Goal: Information Seeking & Learning: Compare options

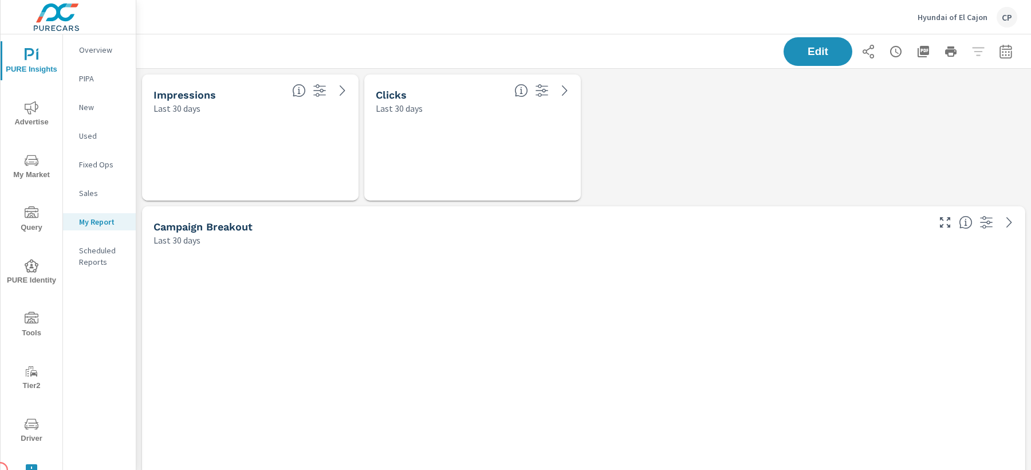
scroll to position [3826, 895]
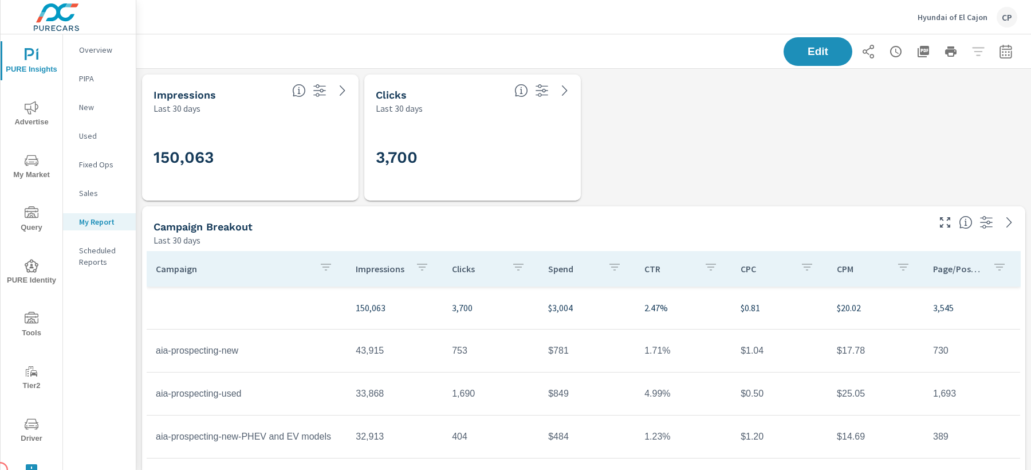
scroll to position [215, 0]
click at [1002, 45] on icon "button" at bounding box center [1006, 52] width 14 height 14
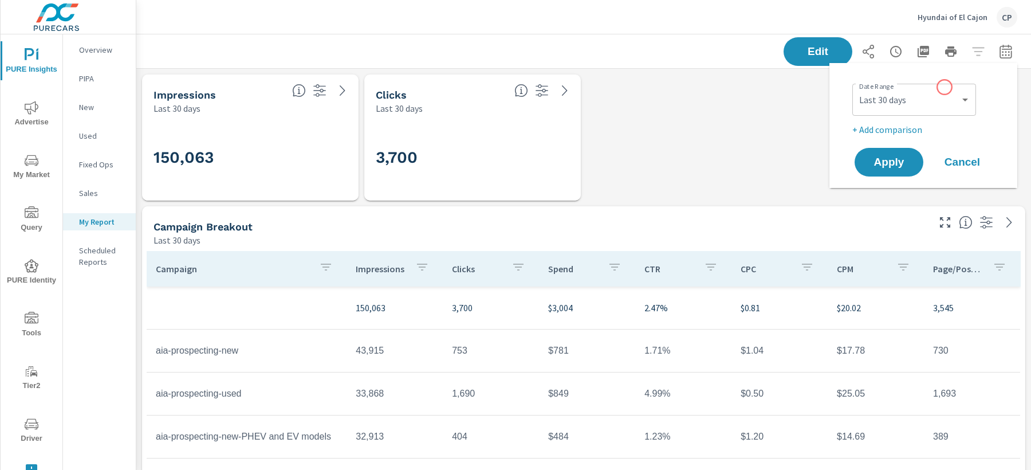
click at [945, 87] on div "Custom Yesterday Last week Last 7 days Last 14 days Last 30 days Last 45 days L…" at bounding box center [914, 100] width 124 height 32
click at [943, 101] on select "Custom Yesterday Last week Last 7 days Last 14 days Last 30 days Last 45 days L…" at bounding box center [914, 99] width 115 height 23
click at [857, 88] on select "Custom Yesterday Last week Last 7 days Last 14 days Last 30 days Last 45 days L…" at bounding box center [914, 99] width 115 height 23
select select "Last month"
click at [910, 125] on p "+ Add comparison" at bounding box center [925, 130] width 147 height 14
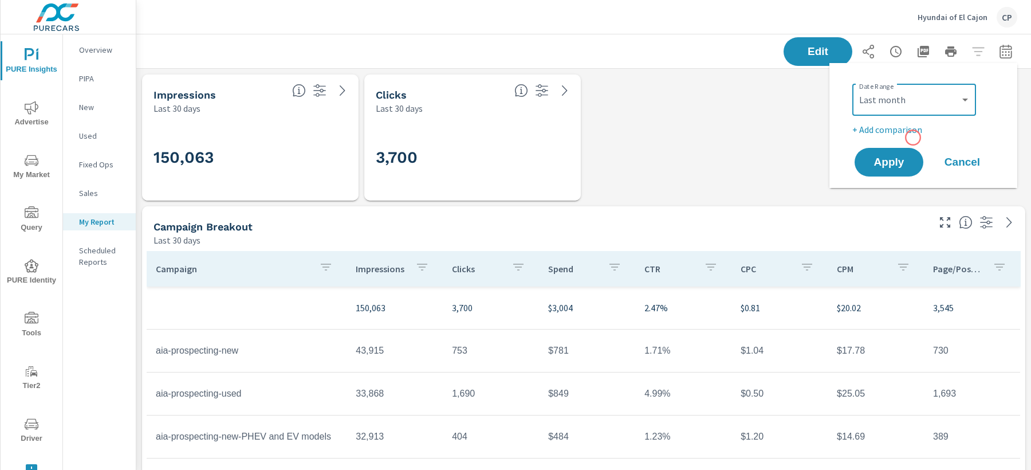
select select "Previous period"
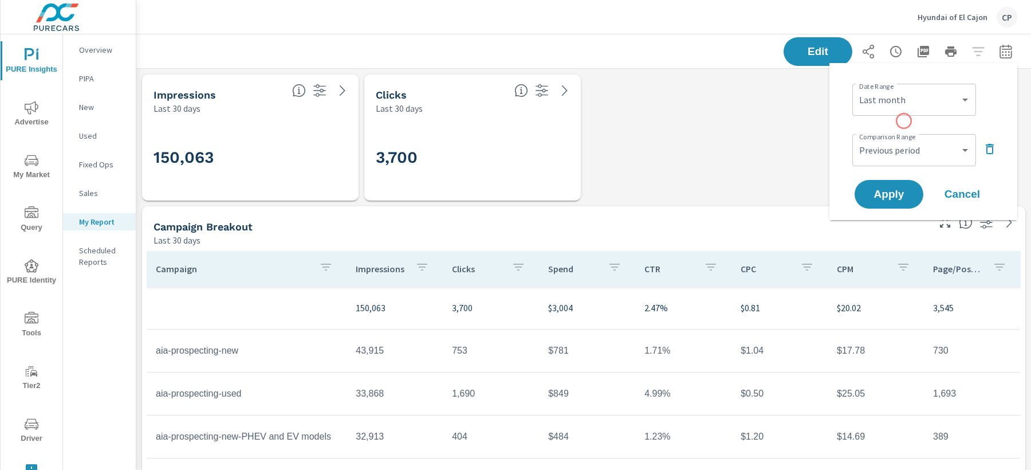
click at [903, 120] on div "Date Range Custom Yesterday Last week Last 7 days Last 14 days Last 30 days Las…" at bounding box center [923, 141] width 160 height 139
click at [989, 156] on button "button" at bounding box center [990, 149] width 18 height 18
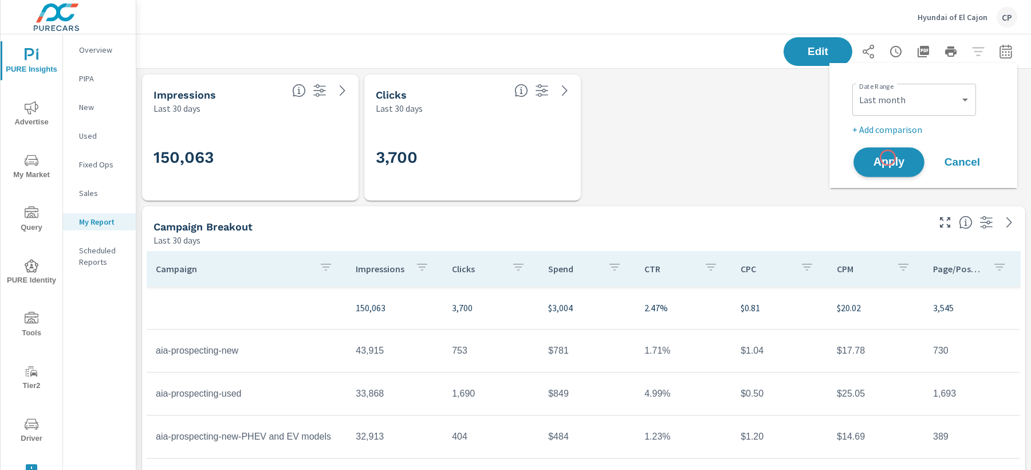
click at [888, 158] on span "Apply" at bounding box center [888, 162] width 47 height 11
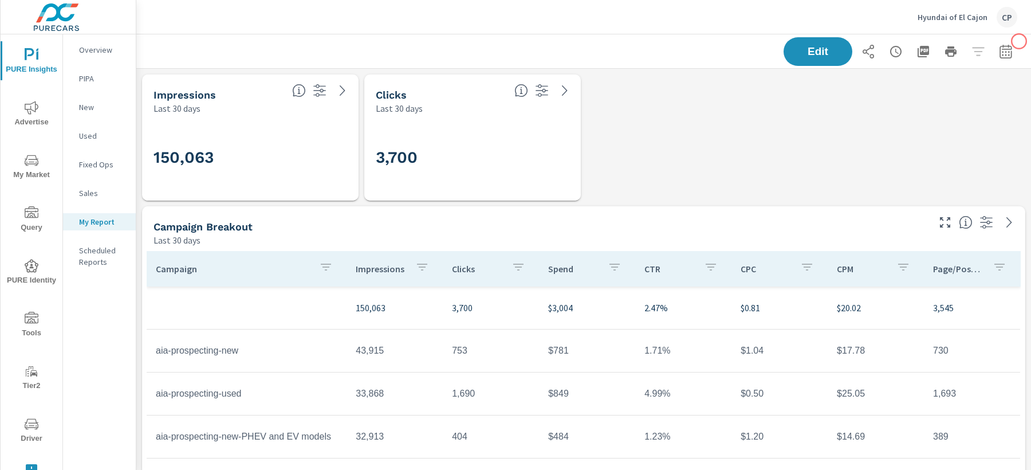
click at [1013, 44] on button "button" at bounding box center [1005, 51] width 23 height 23
select select "Last 30 days"
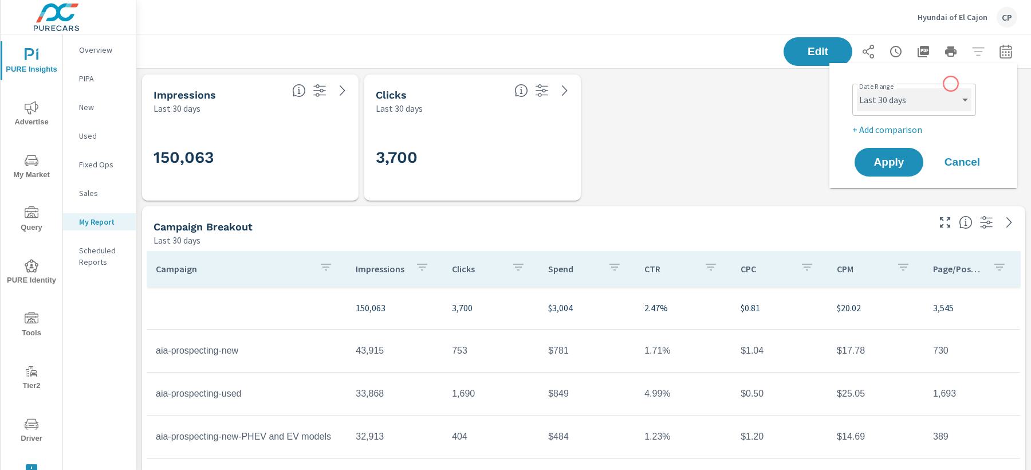
click at [933, 91] on select "Custom Yesterday Last week Last 7 days Last 14 days Last 30 days Last 45 days L…" at bounding box center [914, 99] width 115 height 23
click at [857, 88] on select "Custom Yesterday Last week Last 7 days Last 14 days Last 30 days Last 45 days L…" at bounding box center [914, 99] width 115 height 23
click at [892, 160] on span "Apply" at bounding box center [888, 162] width 47 height 11
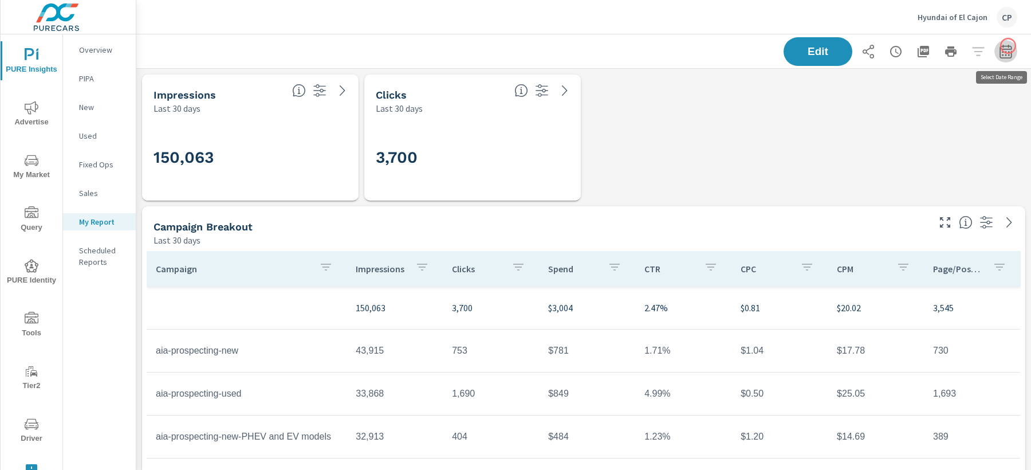
click at [1008, 46] on icon "button" at bounding box center [1006, 51] width 12 height 14
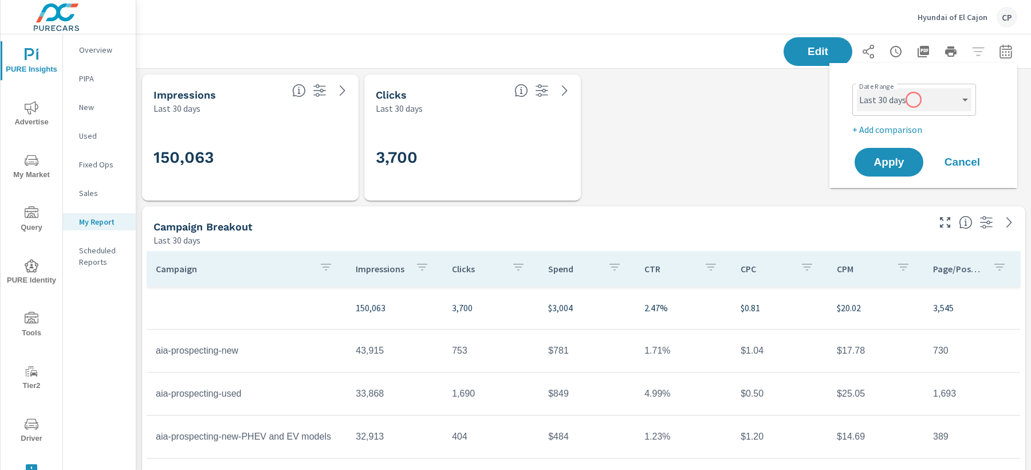
click at [914, 100] on select "Custom Yesterday Last week Last 7 days Last 14 days Last 30 days Last 45 days L…" at bounding box center [914, 99] width 115 height 23
click at [857, 88] on select "Custom Yesterday Last week Last 7 days Last 14 days Last 30 days Last 45 days L…" at bounding box center [914, 99] width 115 height 23
select select "Last month"
click at [906, 151] on button "Apply" at bounding box center [888, 162] width 71 height 30
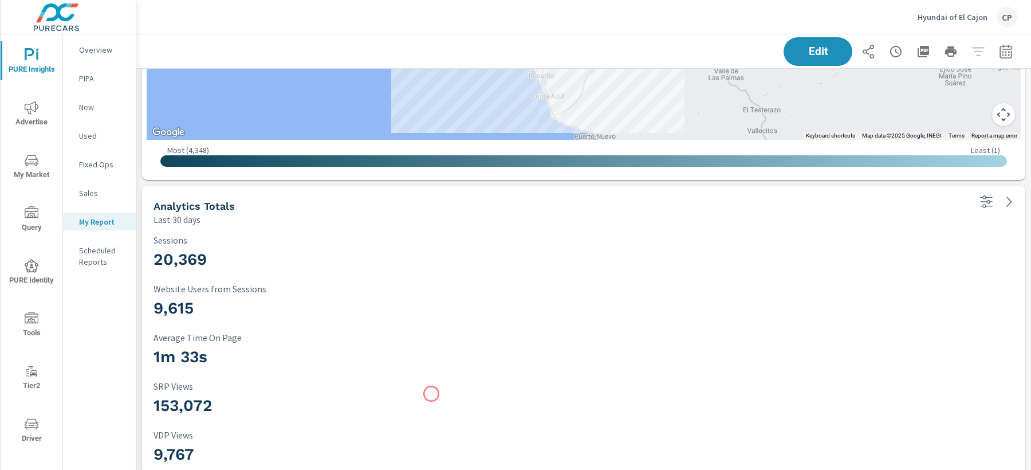
scroll to position [3315, 0]
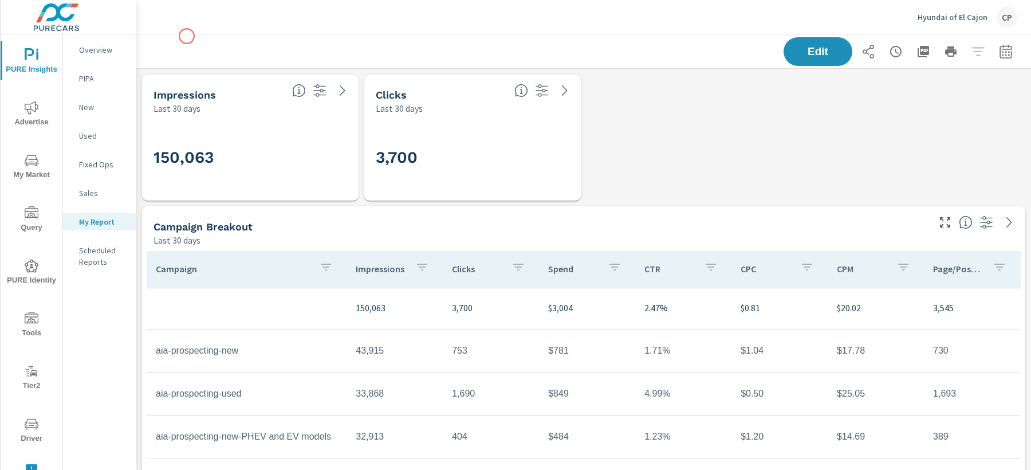
scroll to position [215, 0]
click at [1006, 53] on icon "button" at bounding box center [1006, 52] width 14 height 14
select select "Last 30 days"
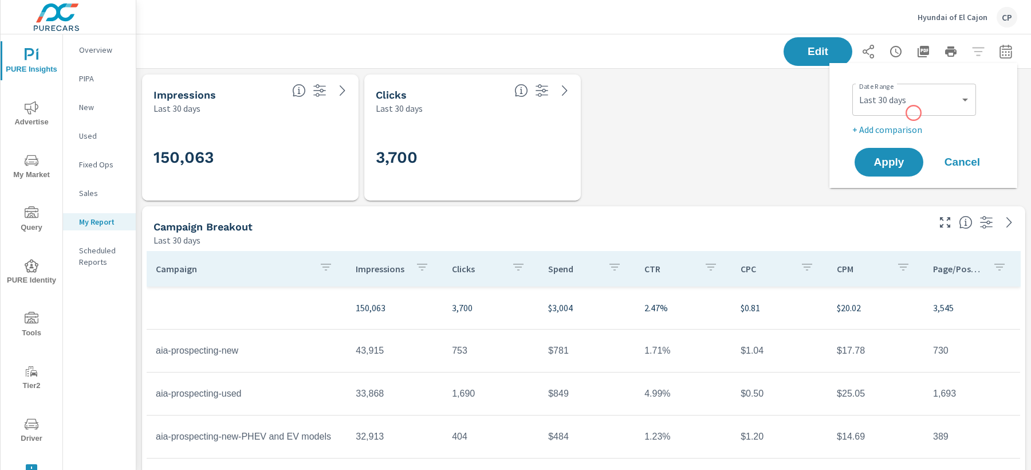
click at [912, 116] on div "Date Range Custom Yesterday Last week Last 7 days Last 14 days Last 30 days Las…" at bounding box center [925, 98] width 147 height 39
click at [912, 123] on p "+ Add comparison" at bounding box center [925, 130] width 147 height 14
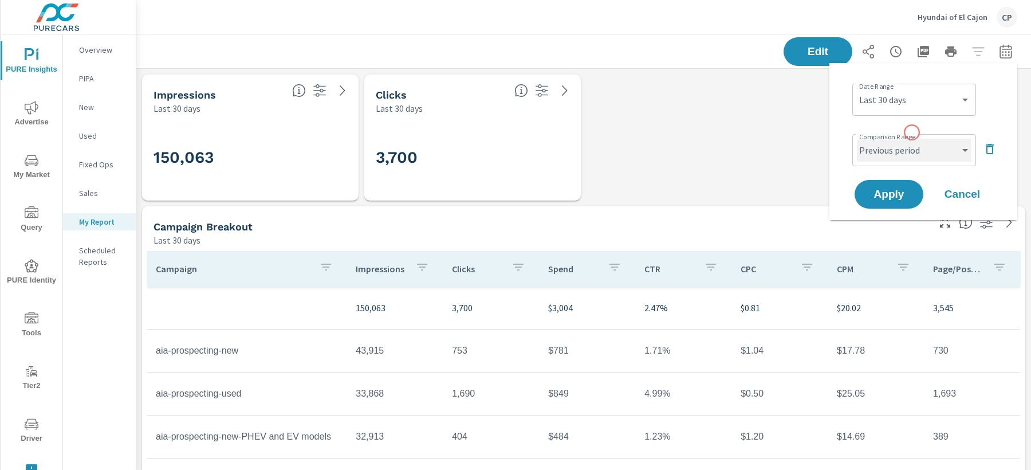
click at [911, 145] on select "Custom Previous period Previous month Previous year" at bounding box center [914, 150] width 115 height 23
click at [857, 139] on select "Custom Previous period Previous month Previous year" at bounding box center [914, 150] width 115 height 23
select select "Previous month"
drag, startPoint x: 911, startPoint y: 145, endPoint x: 900, endPoint y: 188, distance: 45.0
click at [900, 189] on span "Apply" at bounding box center [888, 194] width 47 height 11
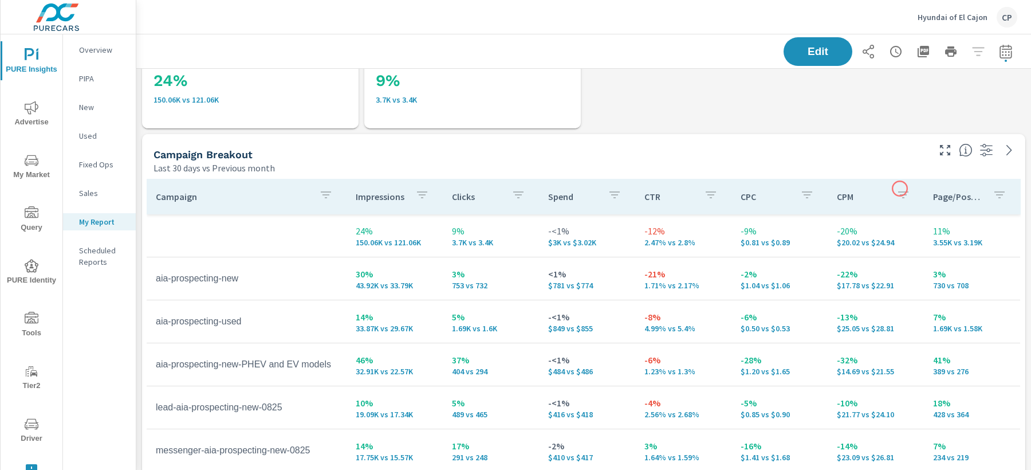
scroll to position [81, 0]
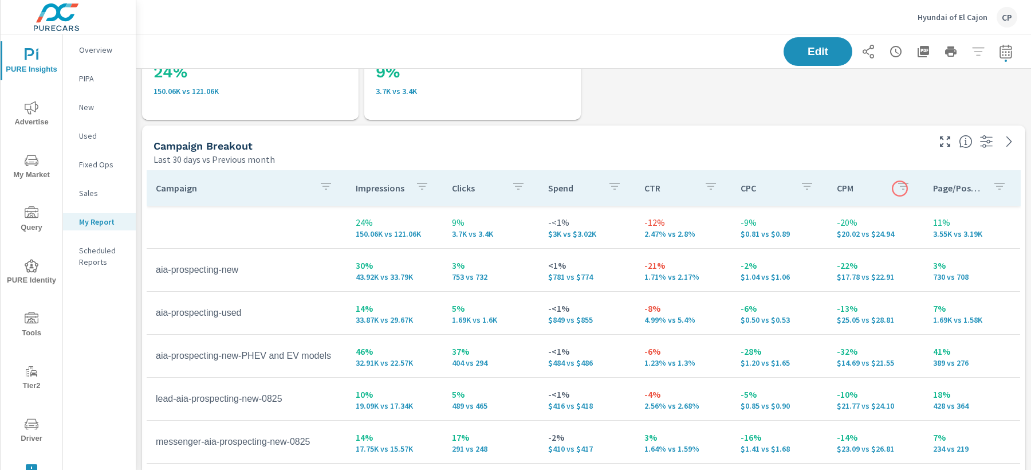
scroll to position [56, 0]
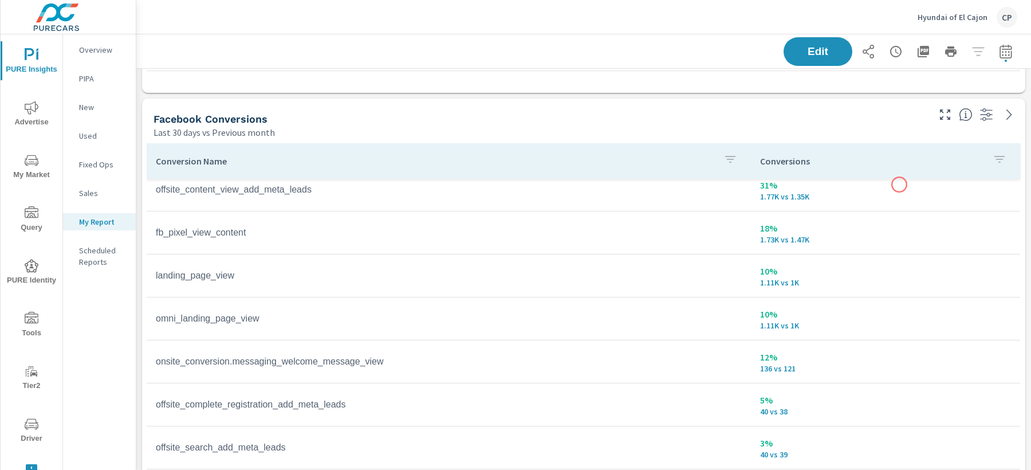
scroll to position [505, 0]
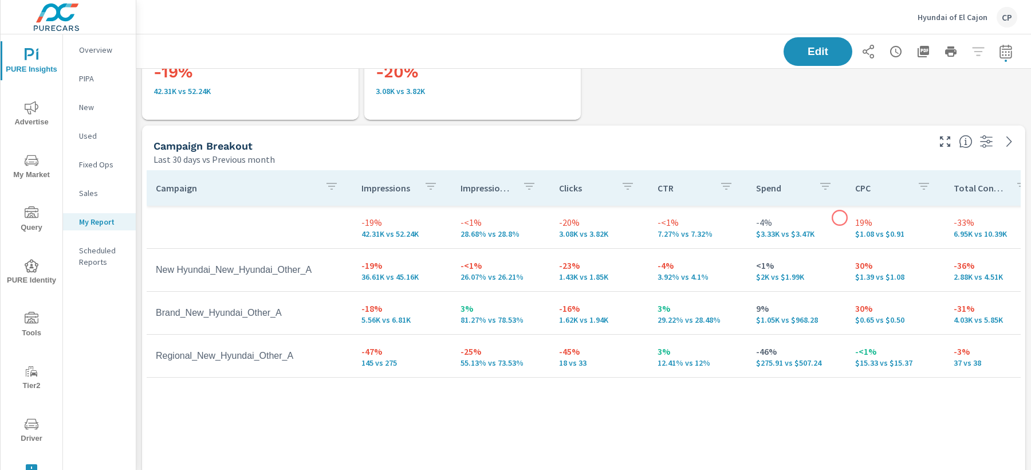
scroll to position [1667, 0]
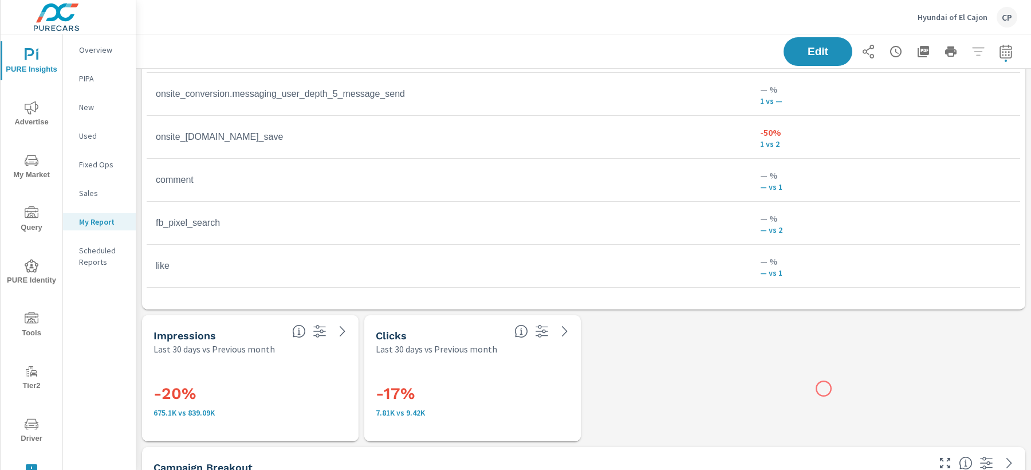
scroll to position [659, 0]
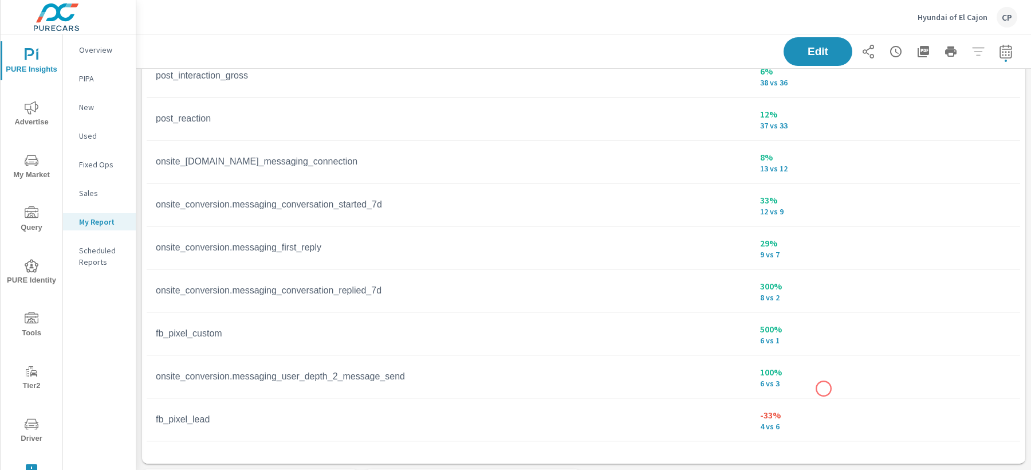
scroll to position [91, 0]
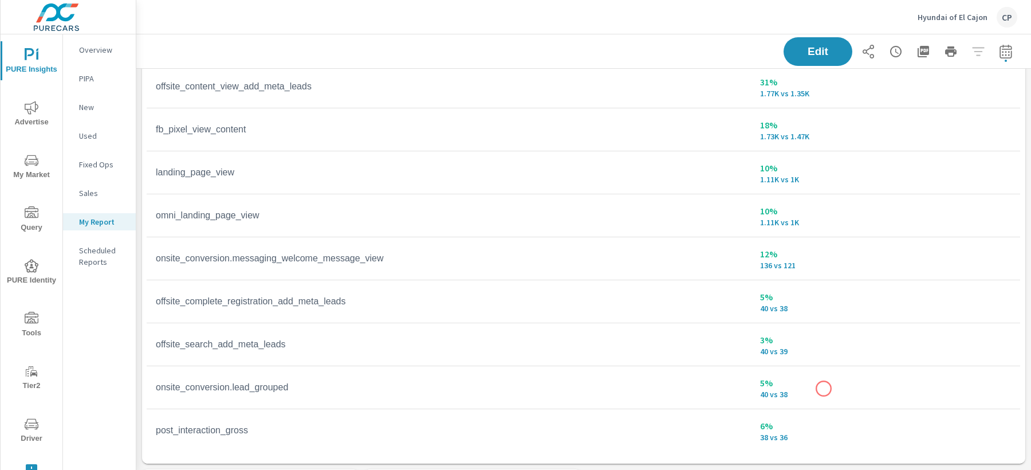
scroll to position [698, 0]
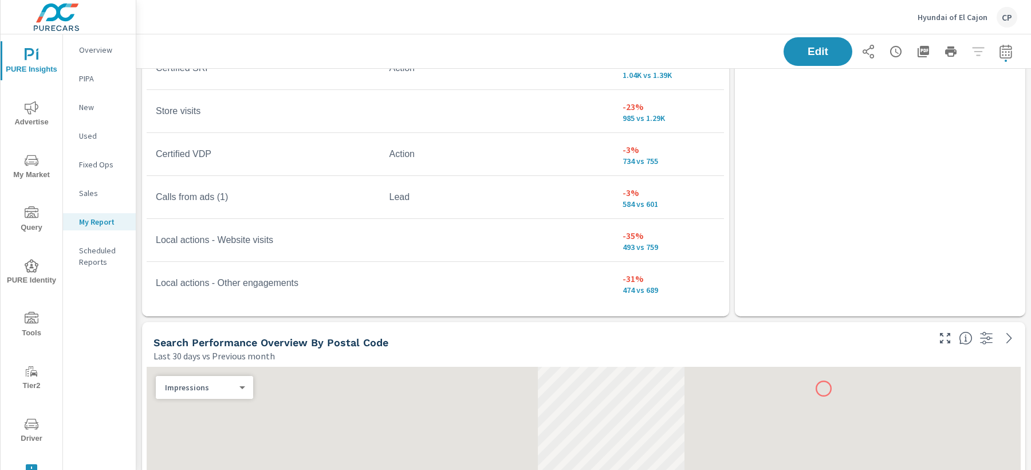
scroll to position [2555, 0]
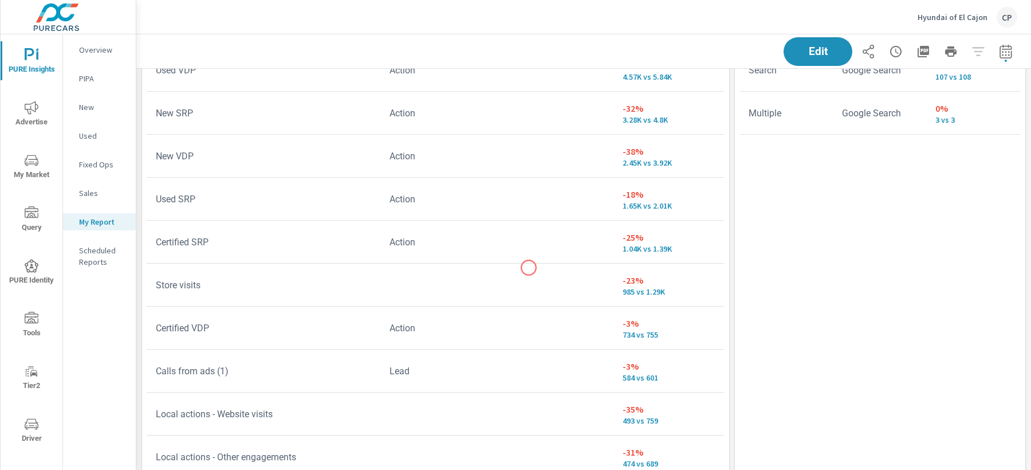
scroll to position [2350, 0]
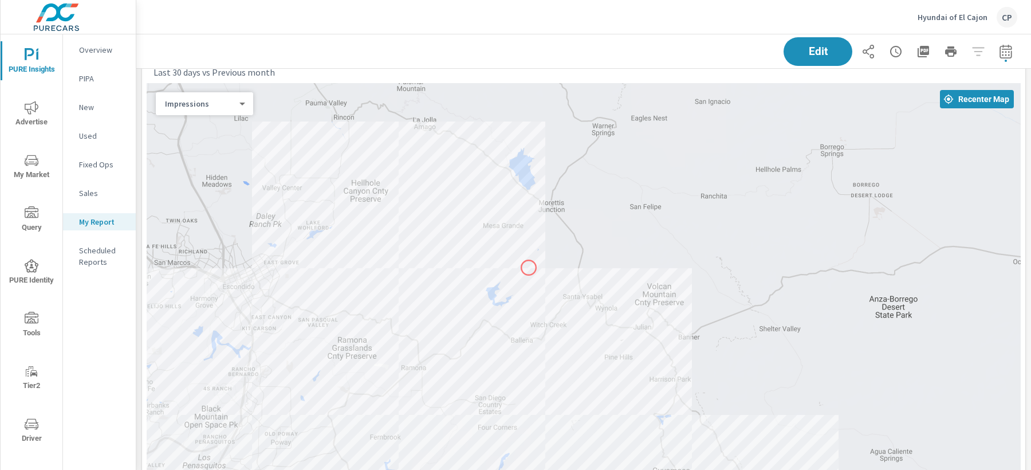
scroll to position [2961, 0]
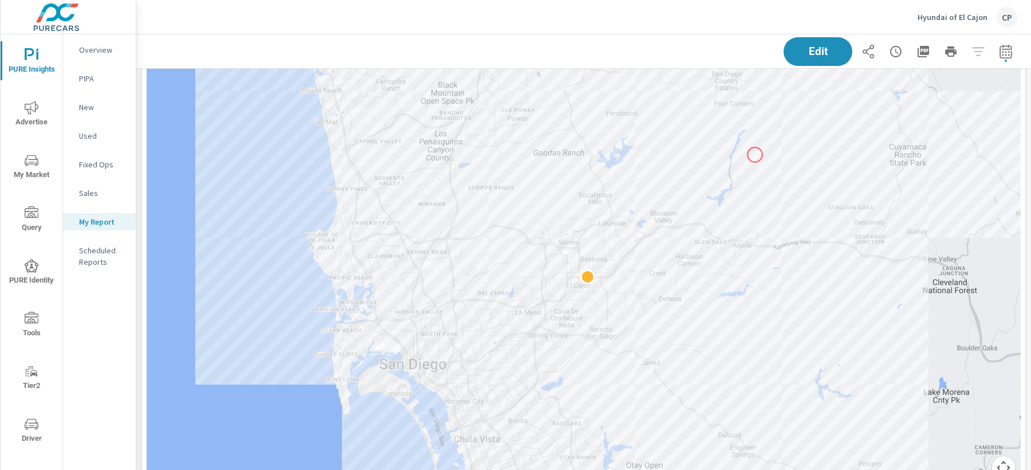
drag, startPoint x: 516, startPoint y: 321, endPoint x: 762, endPoint y: 145, distance: 302.6
click at [764, 145] on div at bounding box center [584, 208] width 874 height 568
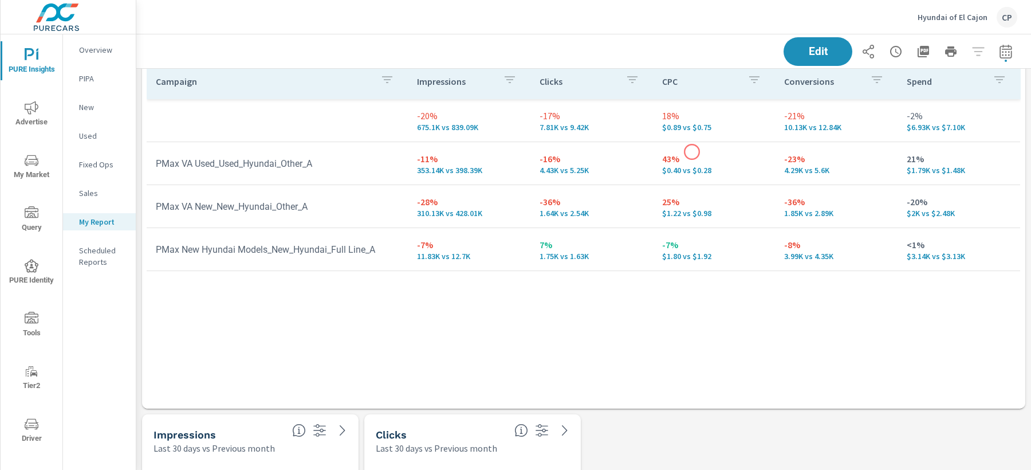
scroll to position [1243, 0]
click at [997, 65] on div "Edit" at bounding box center [901, 51] width 234 height 29
click at [1007, 48] on icon "button" at bounding box center [1006, 52] width 14 height 14
select select "Last 30 days"
select select "Previous month"
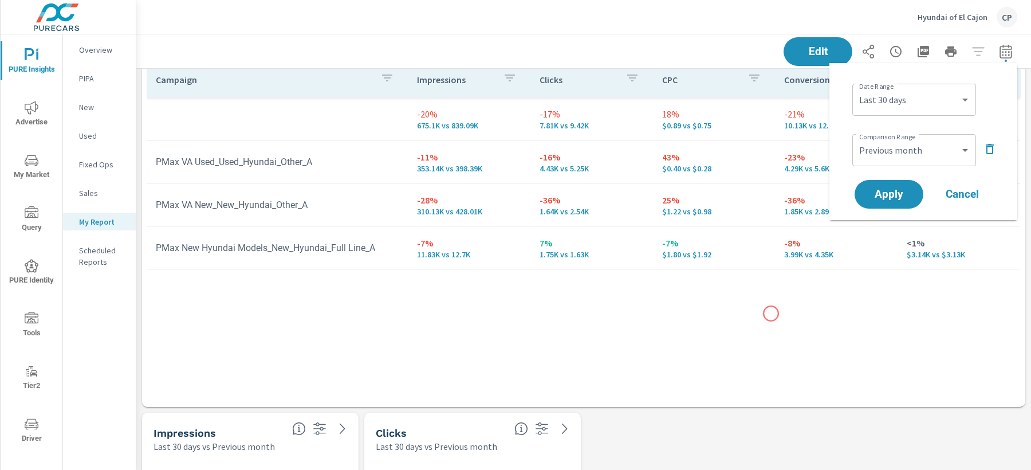
click at [771, 313] on div "Campaign Impressions Clicks CPC Conversions Spend -20% 675.1K vs 839.09K -17% 7…" at bounding box center [584, 223] width 874 height 323
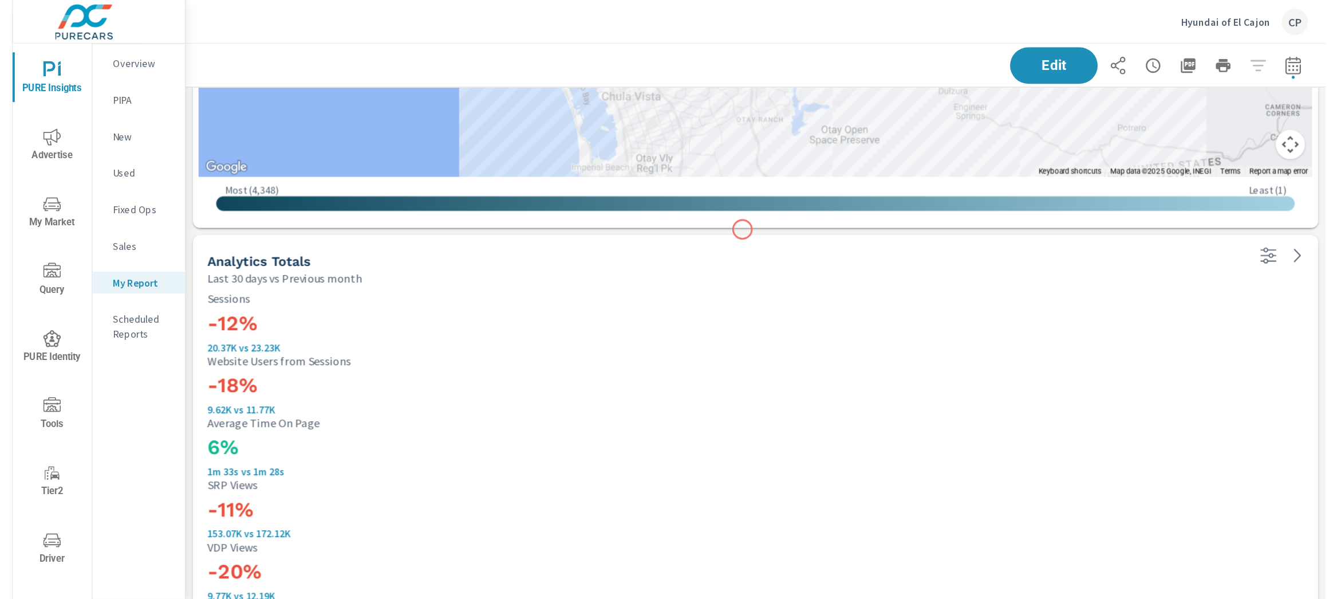
scroll to position [3425, 0]
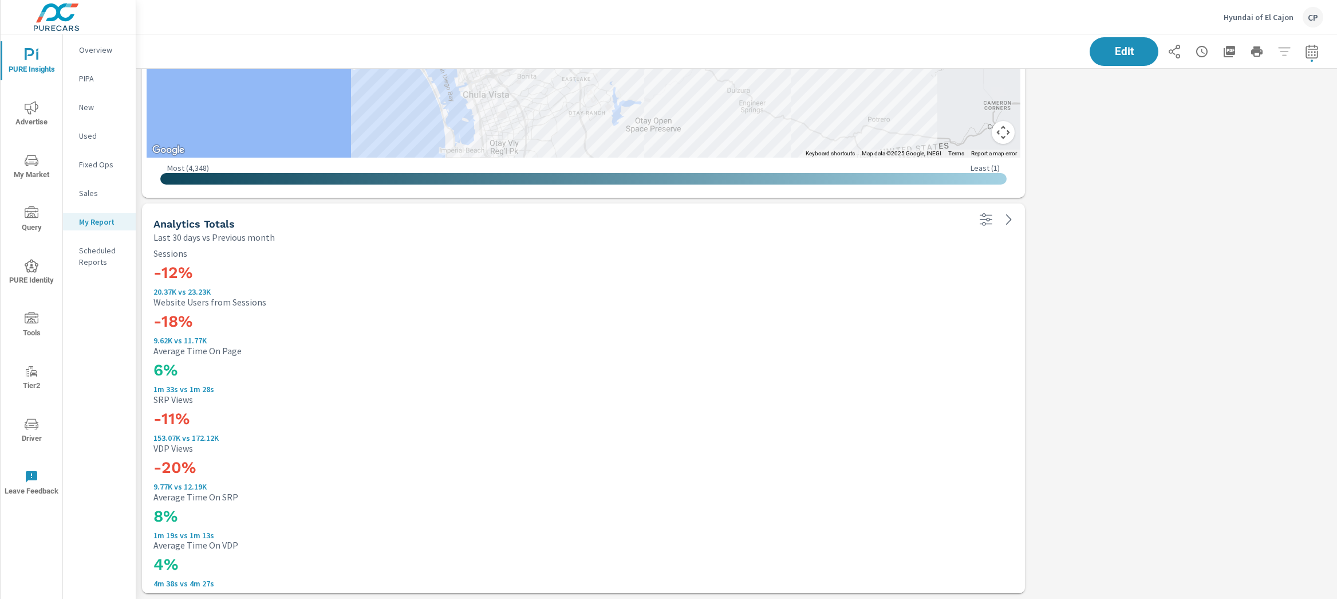
scroll to position [3827, 1191]
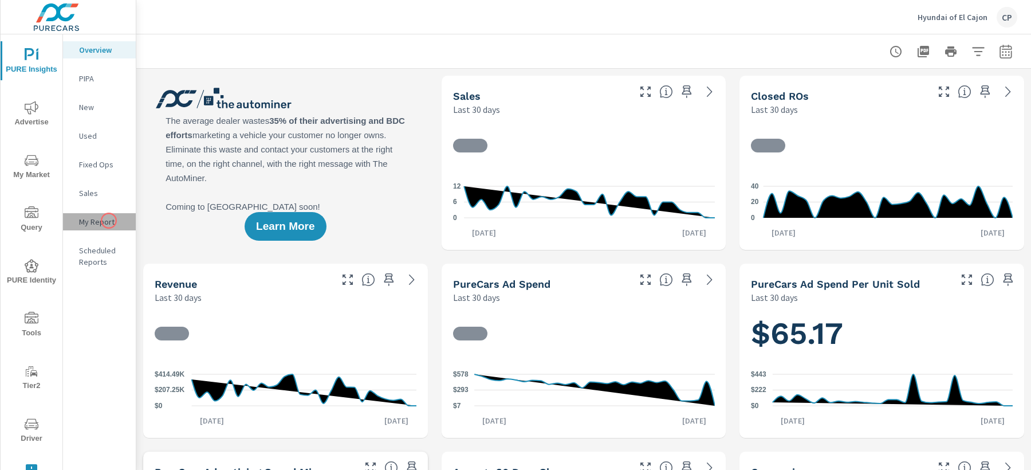
click at [109, 221] on p "My Report" at bounding box center [103, 221] width 48 height 11
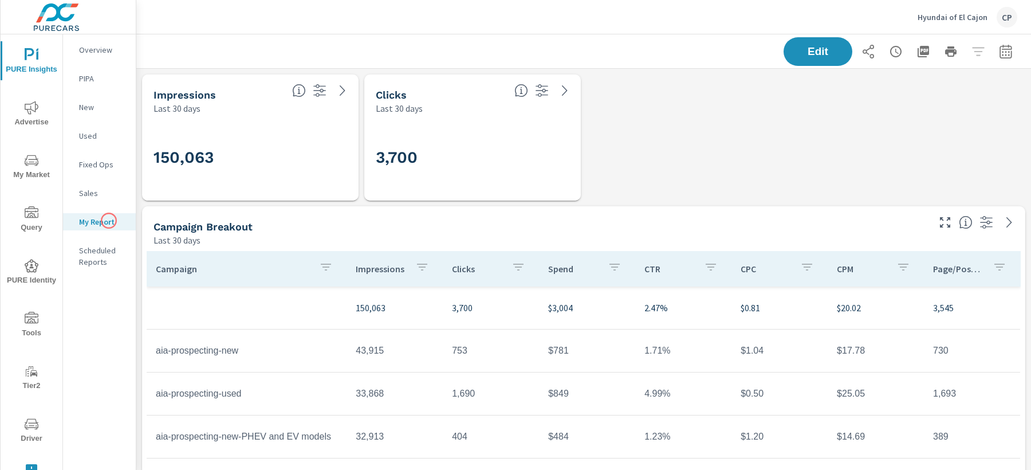
scroll to position [430, 0]
click at [13, 128] on button "Advertise" at bounding box center [32, 113] width 62 height 39
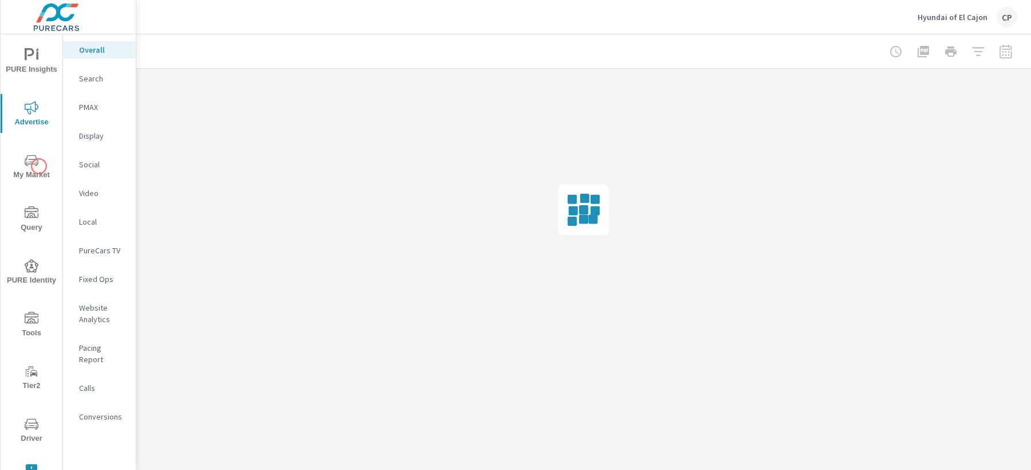
click at [39, 166] on span "My Market" at bounding box center [31, 168] width 55 height 28
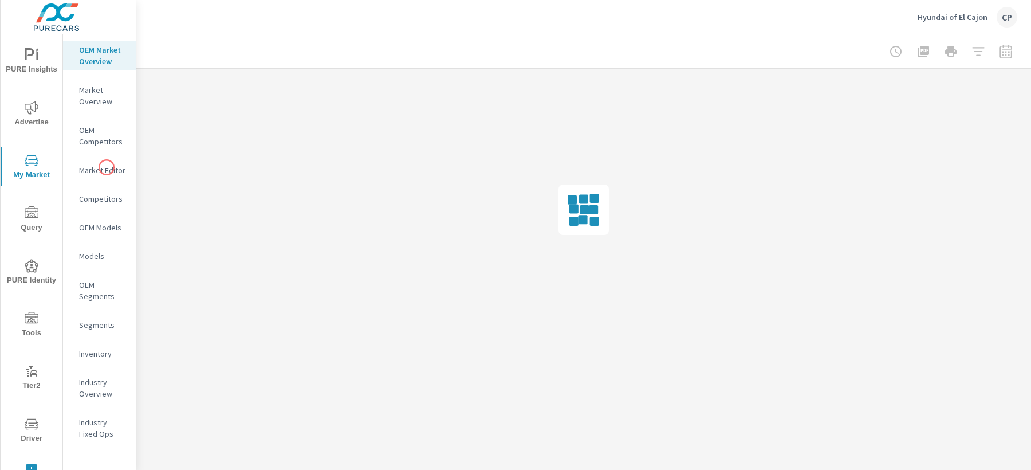
click at [107, 167] on p "Market Editor" at bounding box center [103, 169] width 48 height 11
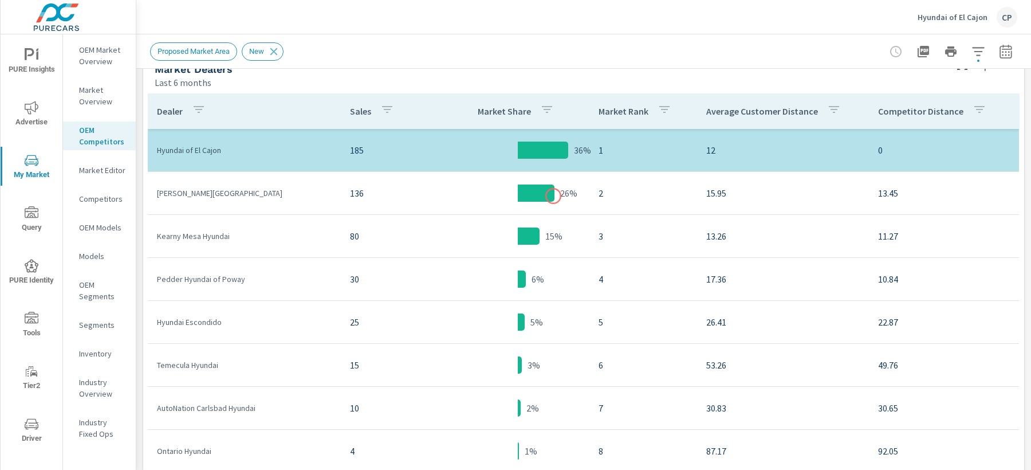
scroll to position [589, 0]
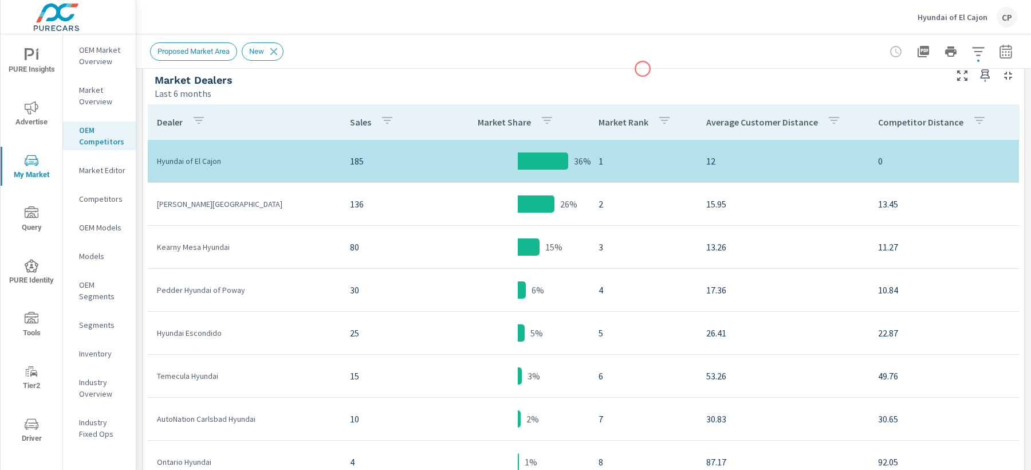
scroll to position [579, 0]
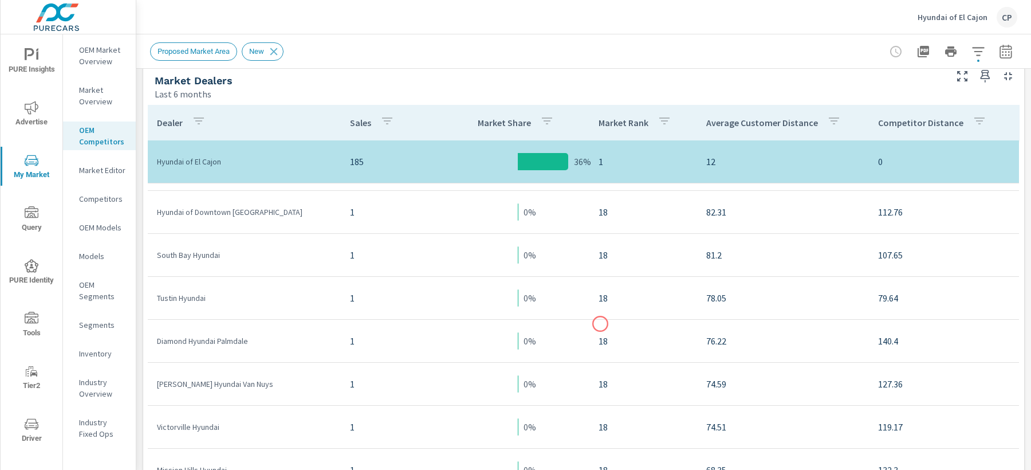
scroll to position [135, 0]
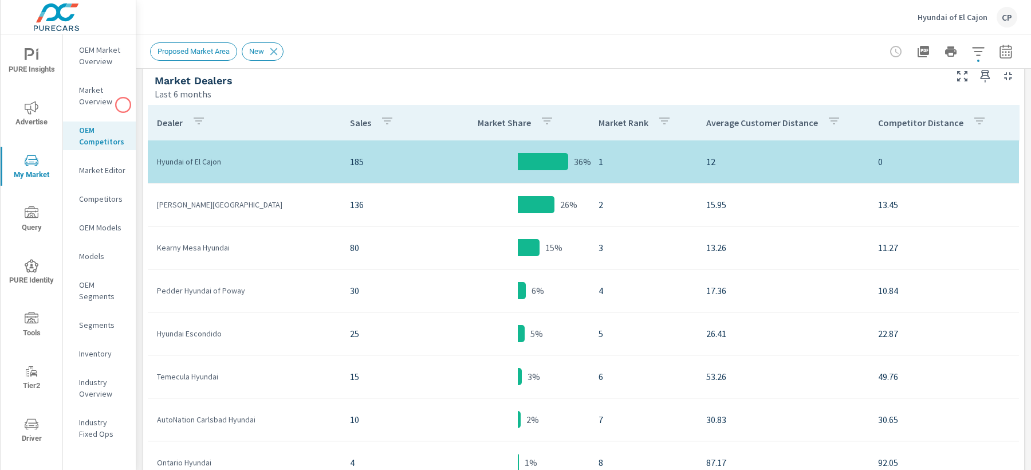
click at [108, 103] on p "Market Overview" at bounding box center [103, 95] width 48 height 23
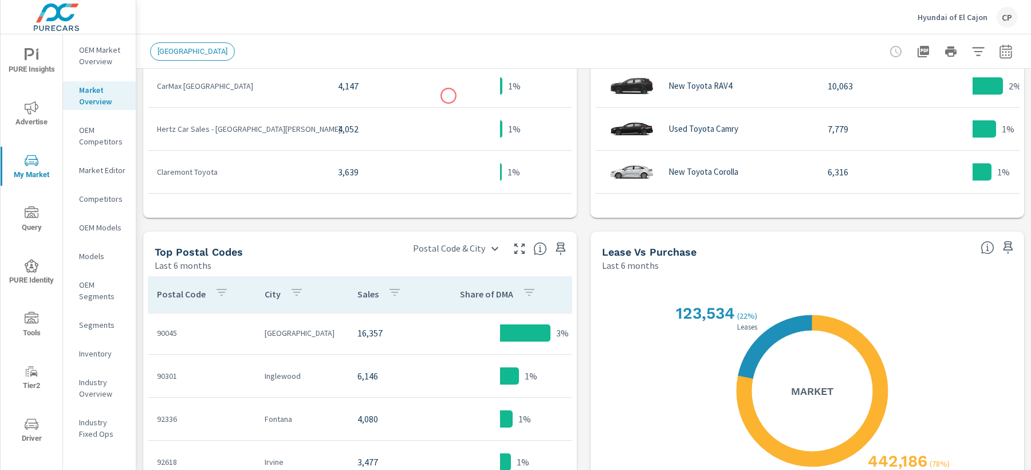
scroll to position [855, 0]
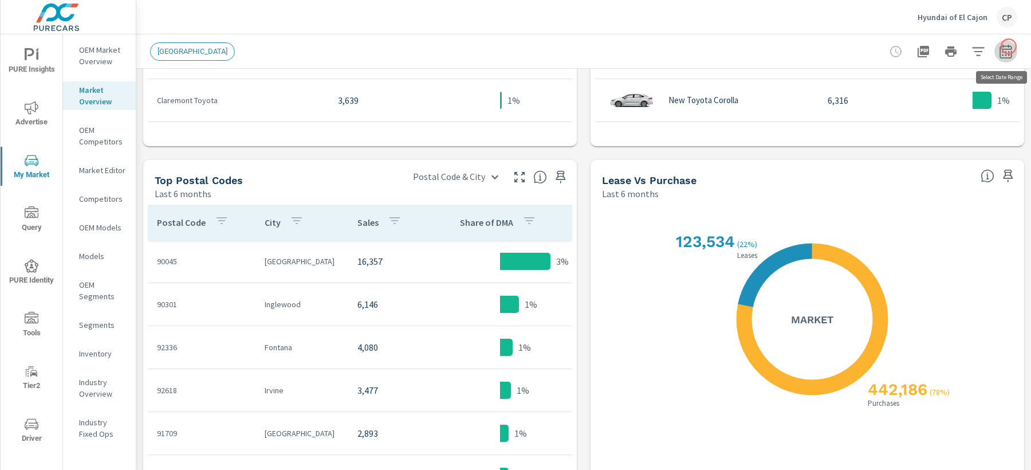
click at [1009, 46] on icon "button" at bounding box center [1006, 51] width 12 height 14
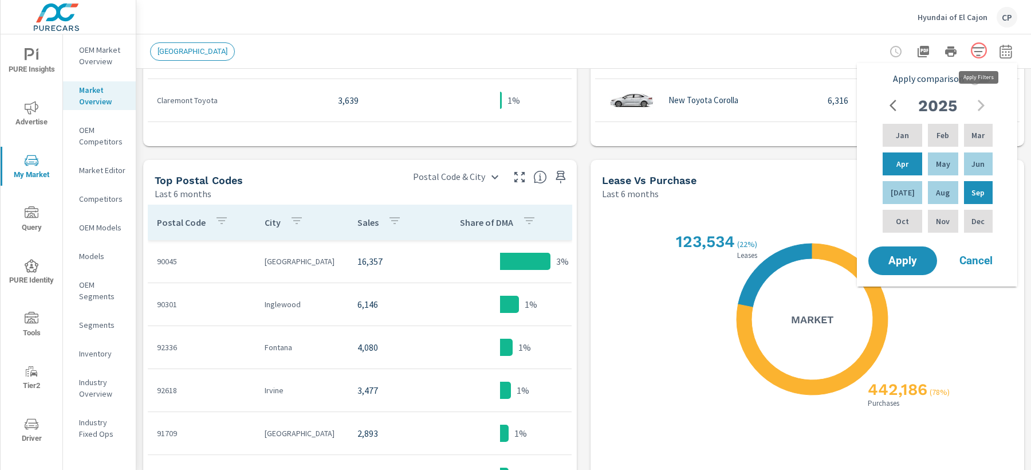
click at [978, 50] on icon "button" at bounding box center [978, 52] width 14 height 14
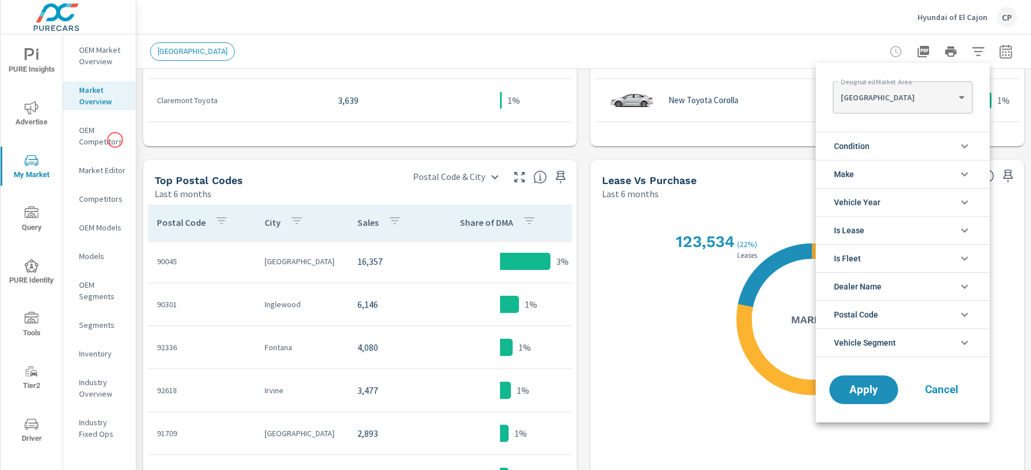
click at [111, 140] on div at bounding box center [515, 235] width 1031 height 470
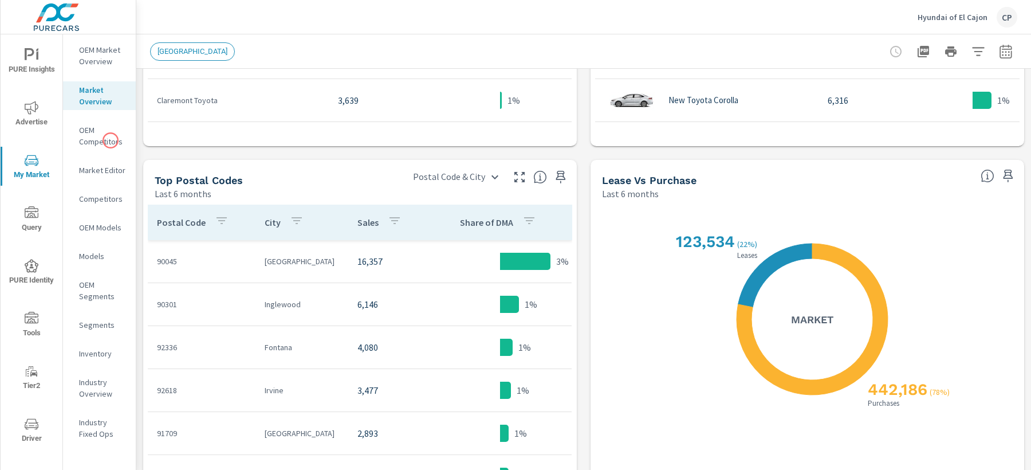
click at [100, 139] on p "OEM Competitors" at bounding box center [103, 135] width 48 height 23
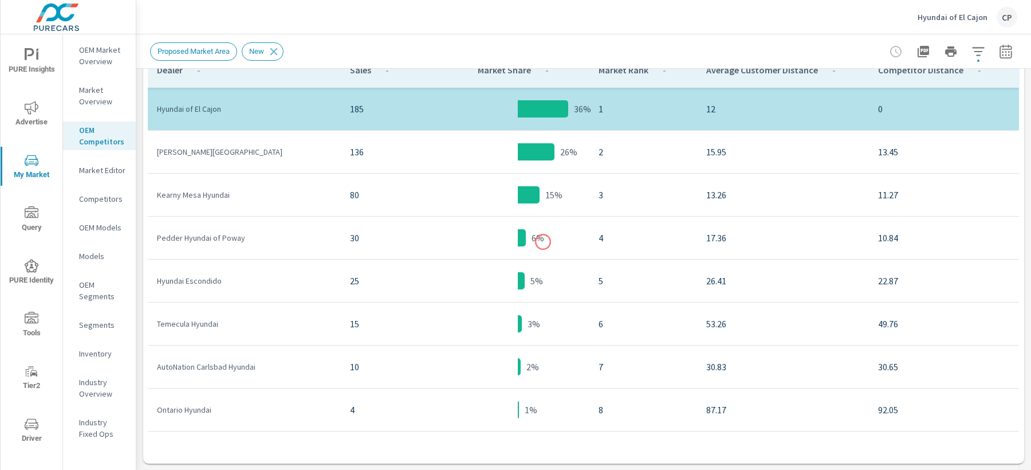
scroll to position [584, 0]
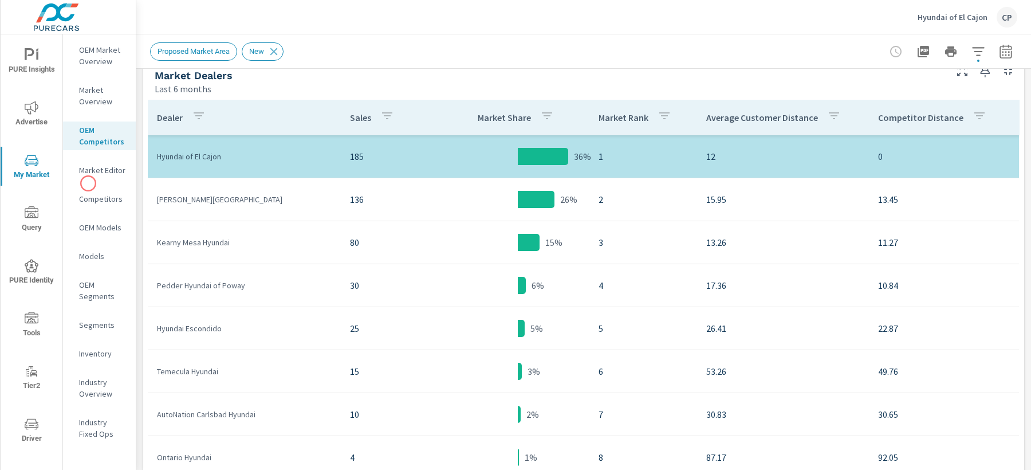
click at [92, 186] on nav "OEM Market Overview Market Overview OEM Competitors Market Editor Competitors O…" at bounding box center [99, 246] width 73 height 424
click at [92, 184] on nav "OEM Market Overview Market Overview OEM Competitors Market Editor Competitors O…" at bounding box center [99, 246] width 73 height 424
click at [92, 183] on nav "OEM Market Overview Market Overview OEM Competitors Market Editor Competitors O…" at bounding box center [99, 246] width 73 height 424
click at [91, 179] on nav "OEM Market Overview Market Overview OEM Competitors Market Editor Competitors O…" at bounding box center [99, 246] width 73 height 424
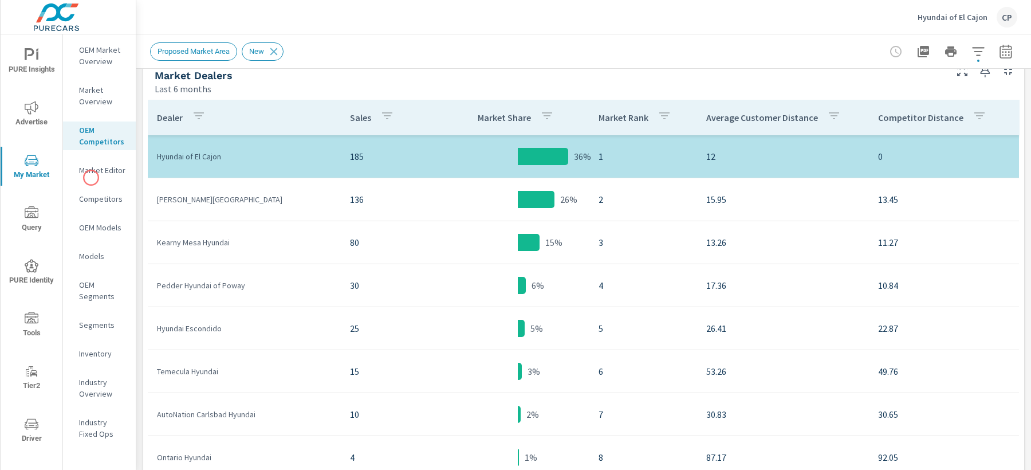
click at [91, 177] on div "Market Editor" at bounding box center [99, 170] width 73 height 17
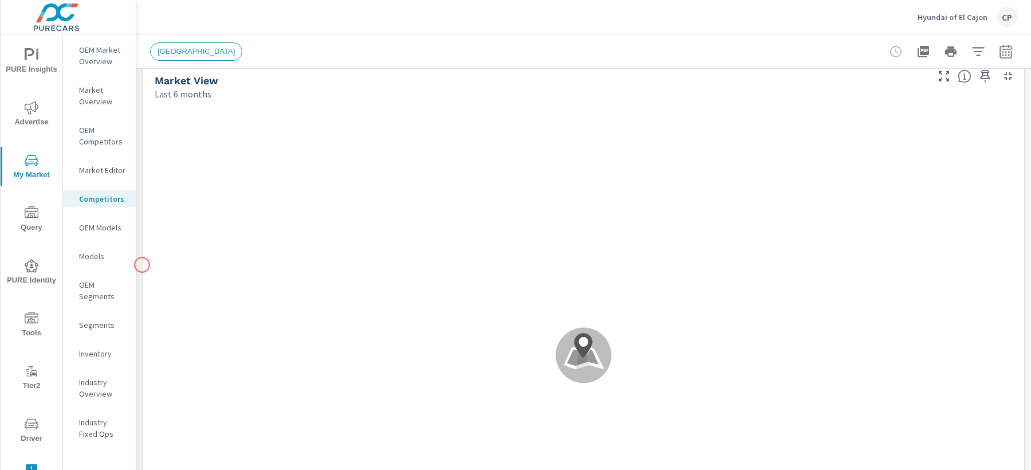
scroll to position [7, 0]
click at [104, 229] on p "OEM Models" at bounding box center [103, 227] width 48 height 11
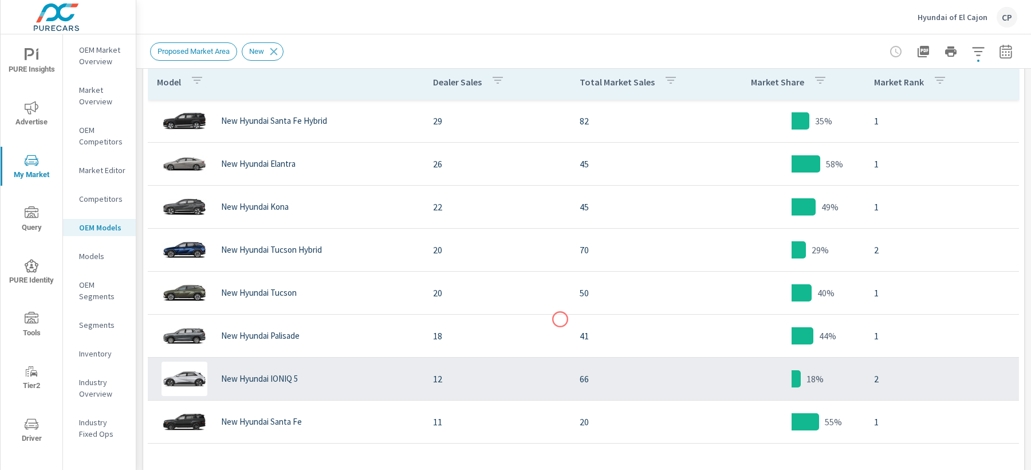
scroll to position [619, 0]
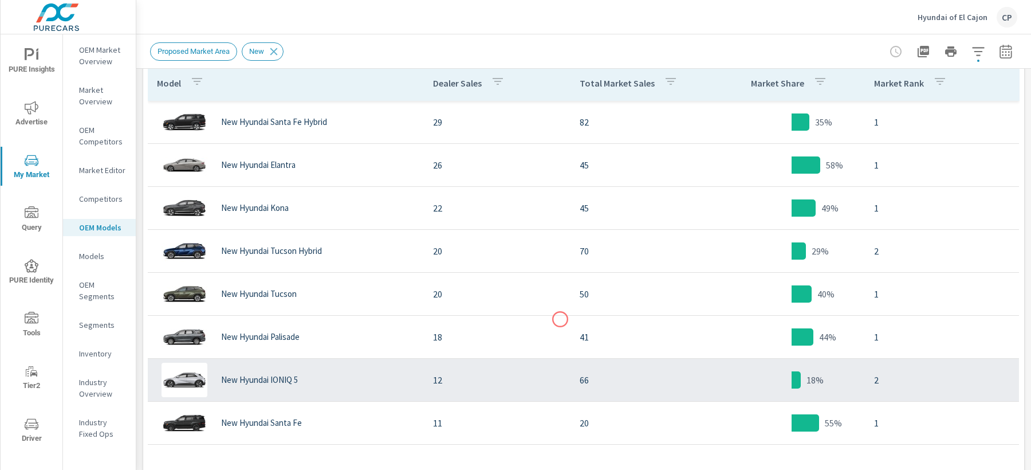
click at [560, 319] on tr "New Hyundai Palisade 18 41 44% 1" at bounding box center [583, 337] width 871 height 43
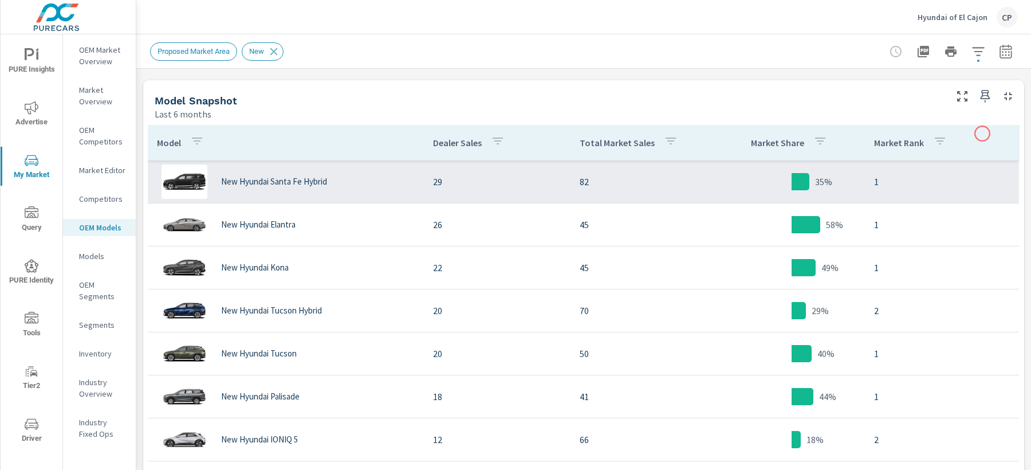
scroll to position [557, 0]
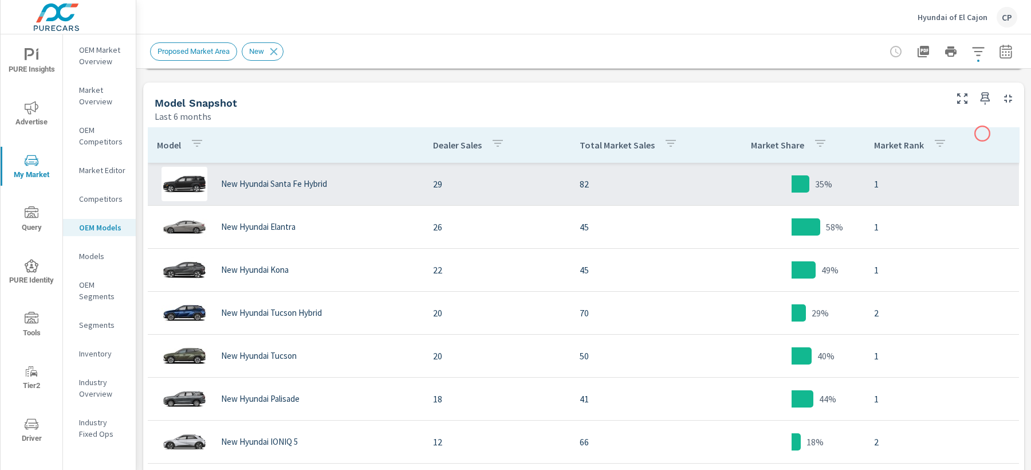
scroll to position [467, 0]
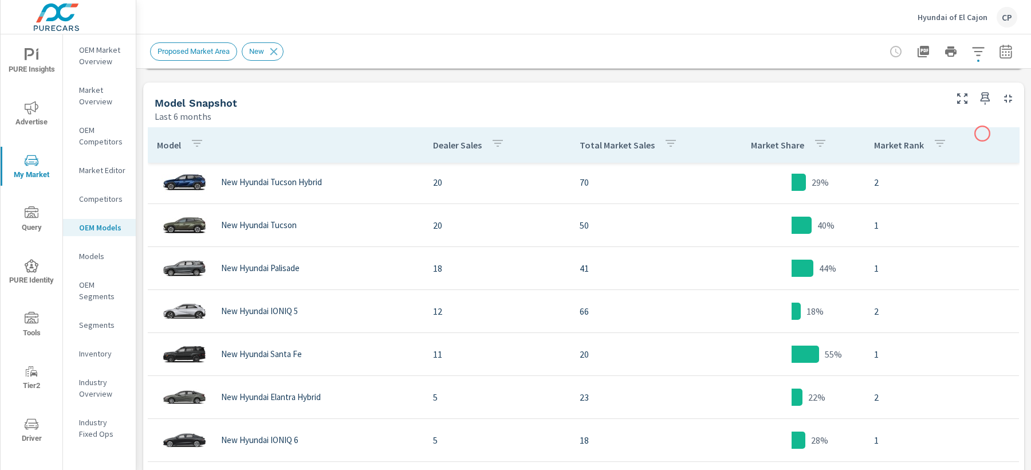
scroll to position [27, 0]
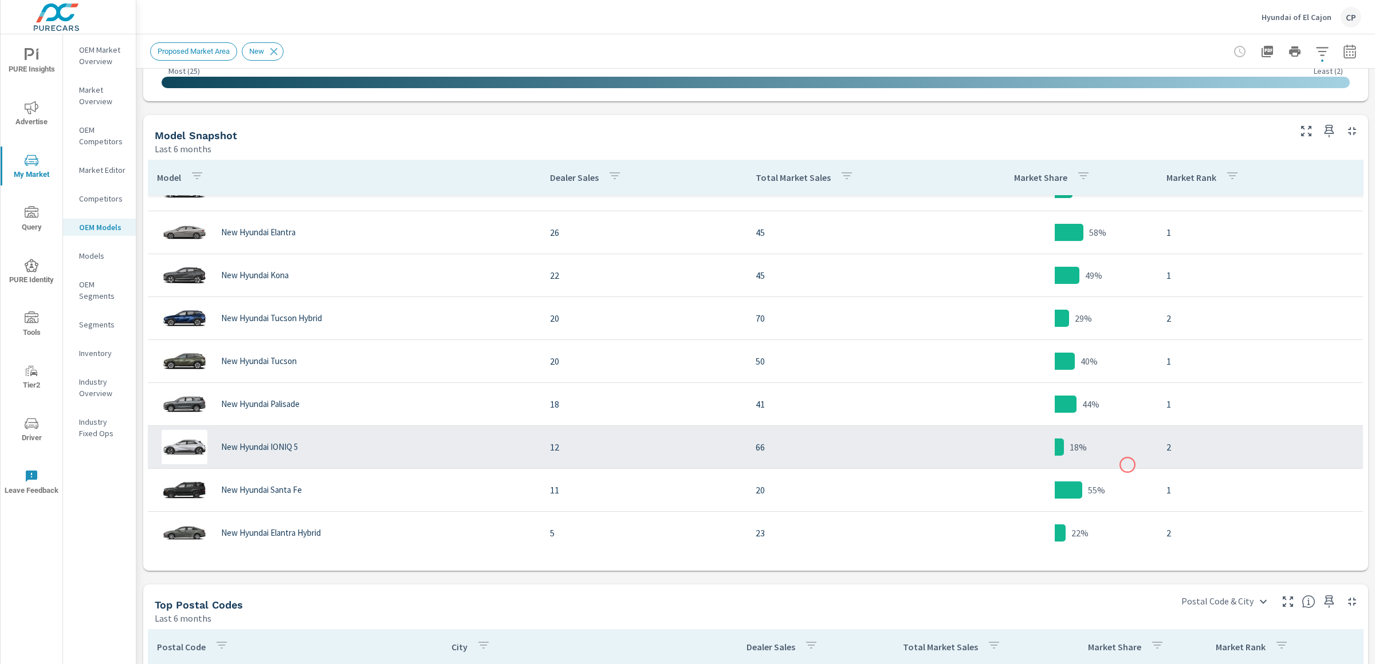
scroll to position [30, 0]
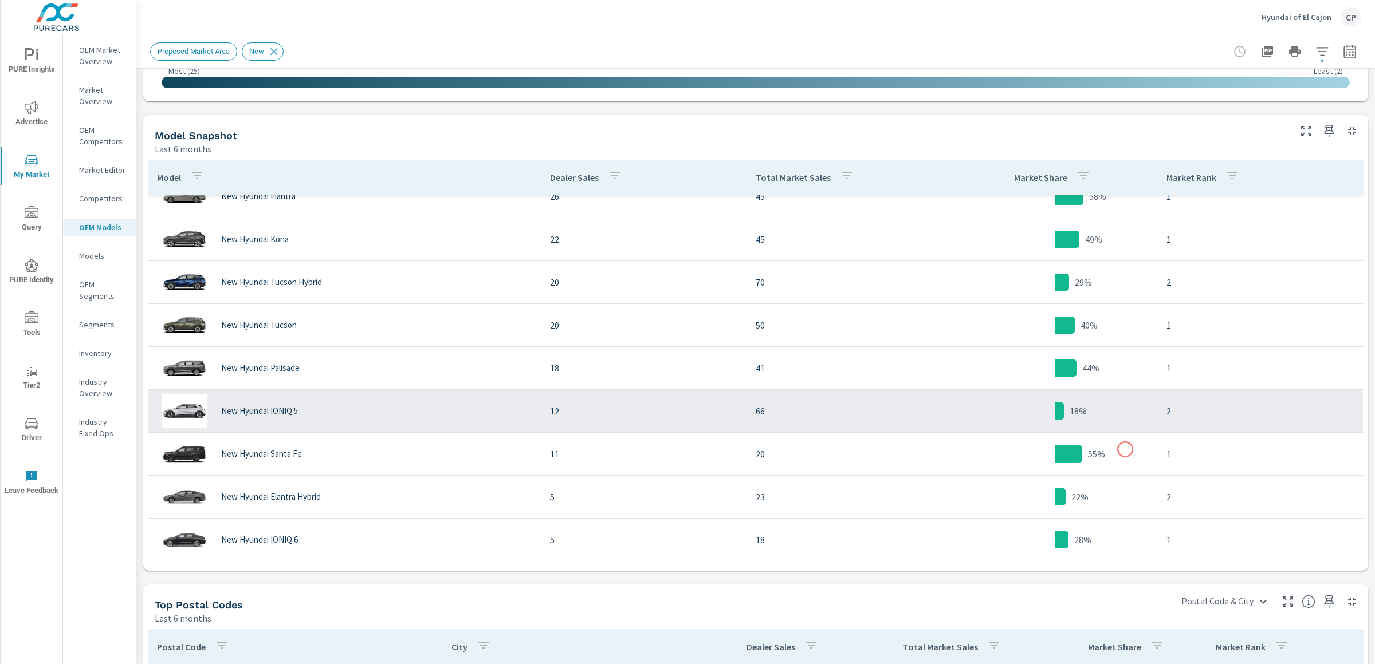
scroll to position [70, 0]
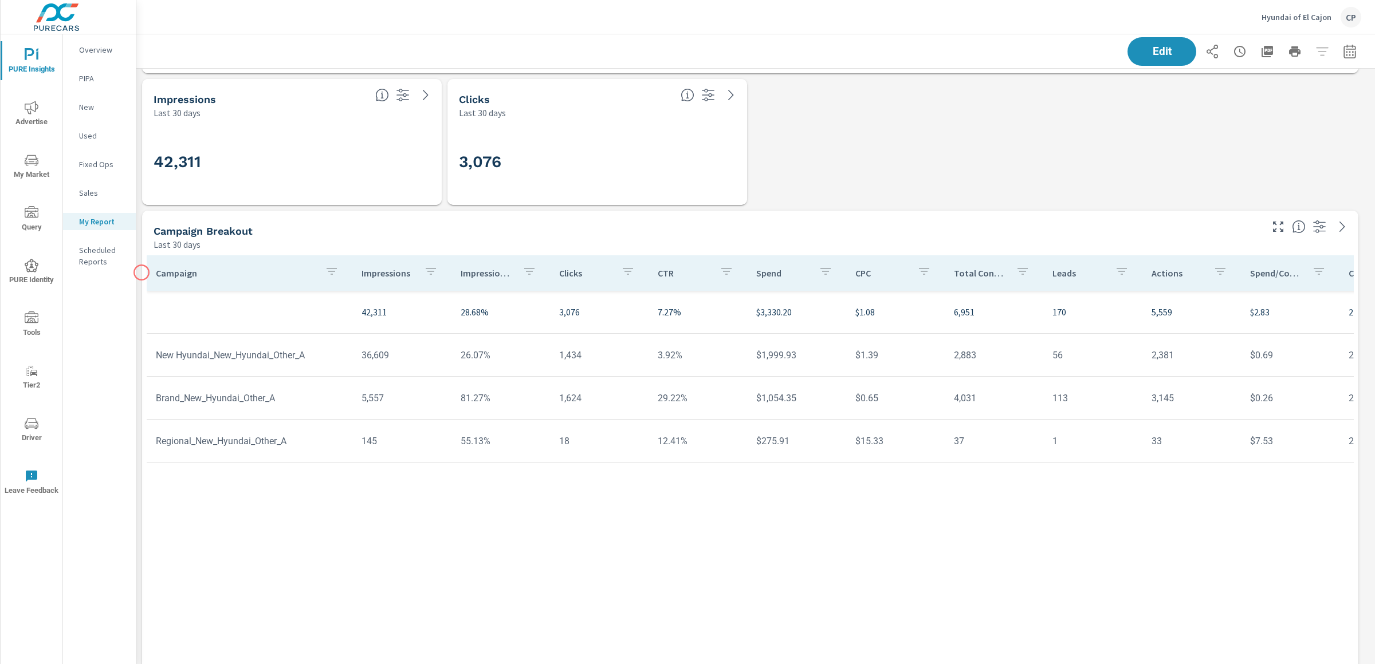
scroll to position [1578, 0]
